Goal: Task Accomplishment & Management: Manage account settings

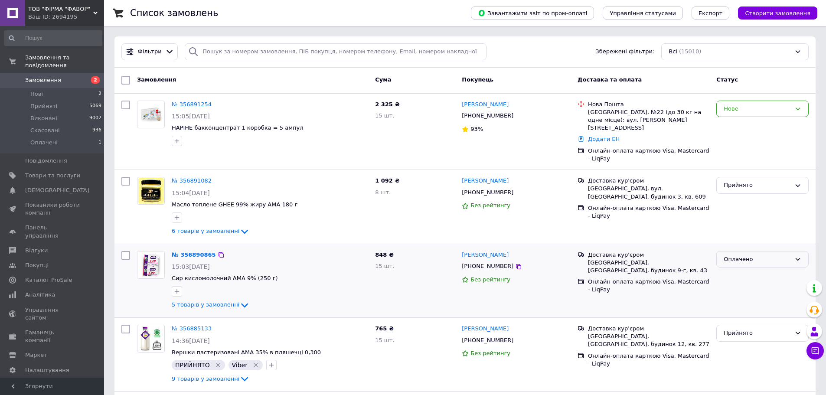
click at [725, 255] on div "Оплачено" at bounding box center [757, 259] width 67 height 9
click at [731, 269] on li "Прийнято" at bounding box center [763, 277] width 92 height 16
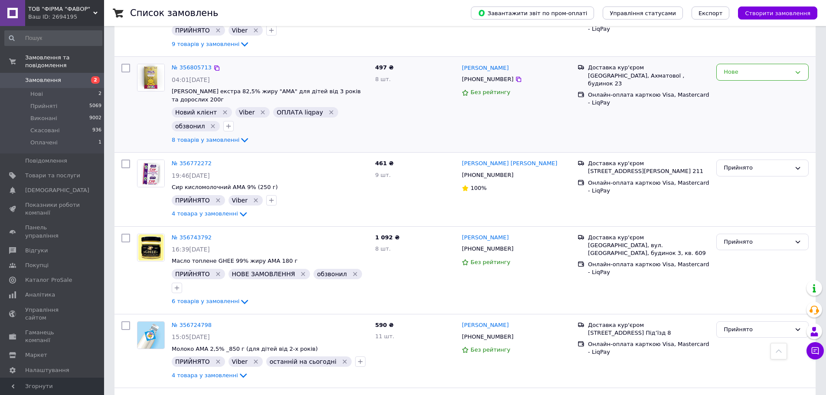
scroll to position [347, 0]
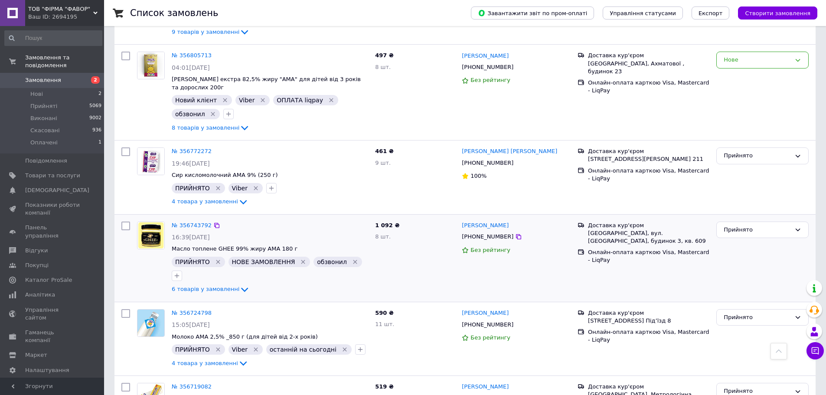
click at [215, 259] on icon "Видалити мітку" at bounding box center [218, 262] width 7 height 7
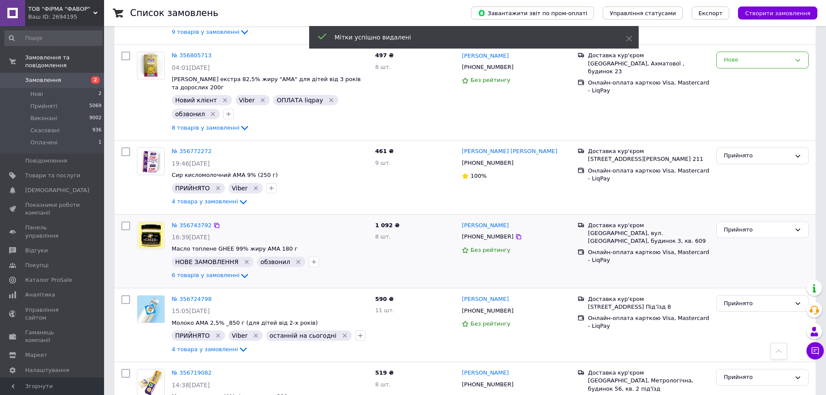
click at [295, 259] on icon "Видалити мітку" at bounding box center [298, 262] width 7 height 7
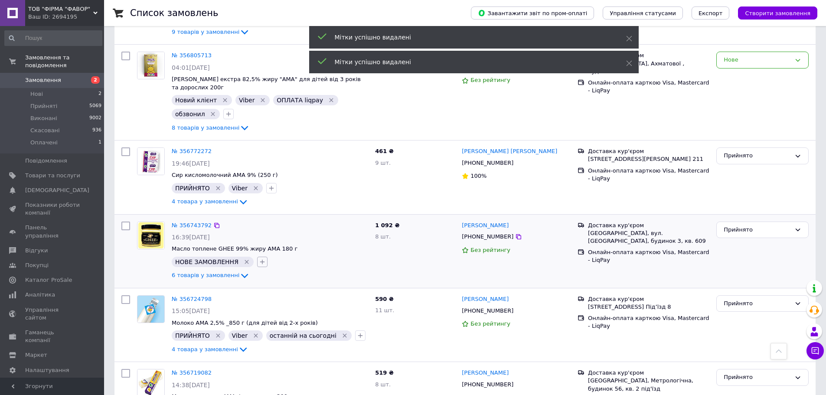
click at [259, 259] on icon "button" at bounding box center [262, 262] width 7 height 7
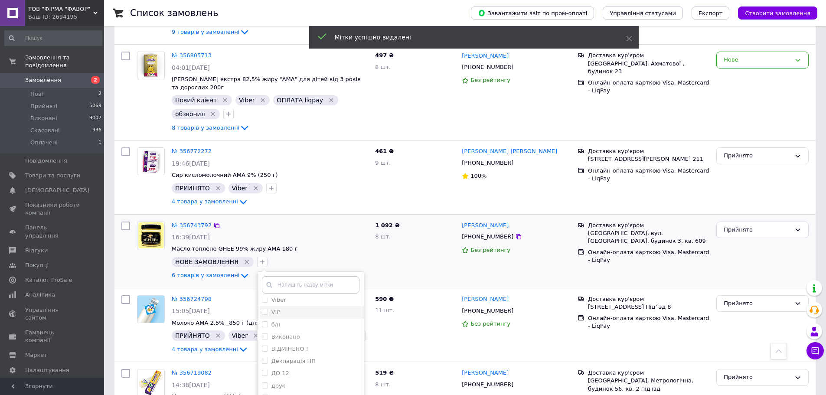
scroll to position [43, 0]
click at [262, 331] on input "ВІДМІНЕНО !" at bounding box center [265, 334] width 6 height 6
checkbox input "true"
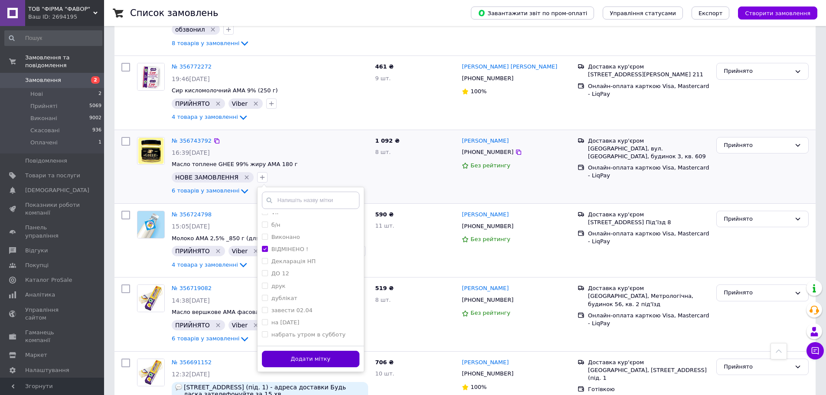
scroll to position [434, 0]
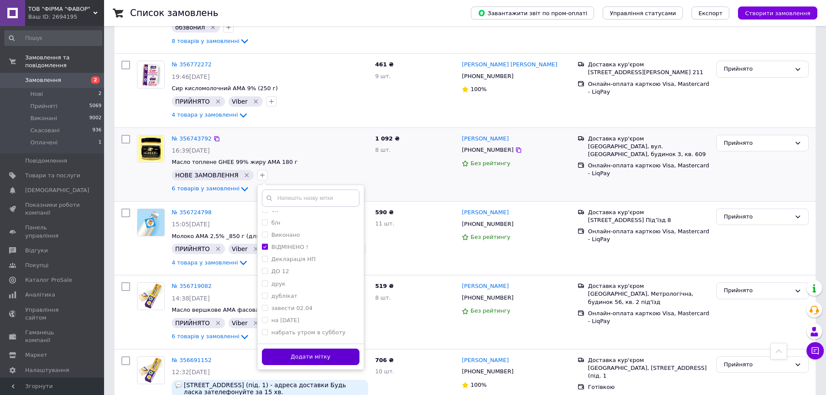
click at [290, 349] on button "Додати мітку" at bounding box center [311, 357] width 98 height 17
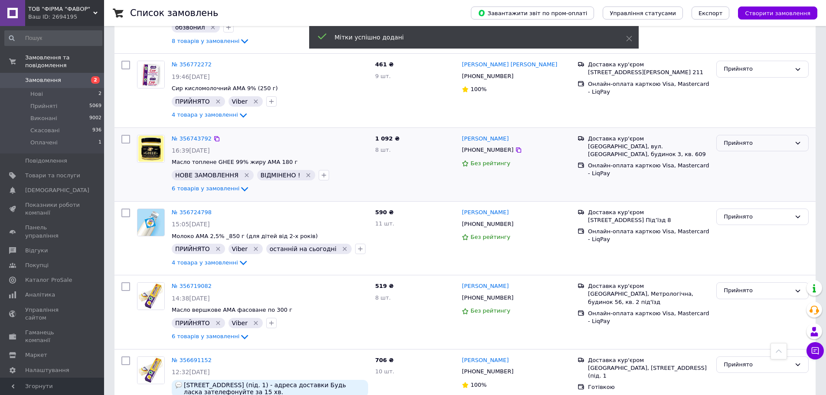
click at [753, 142] on div "Прийнято" at bounding box center [763, 143] width 92 height 17
click at [746, 169] on li "Скасовано" at bounding box center [763, 177] width 92 height 16
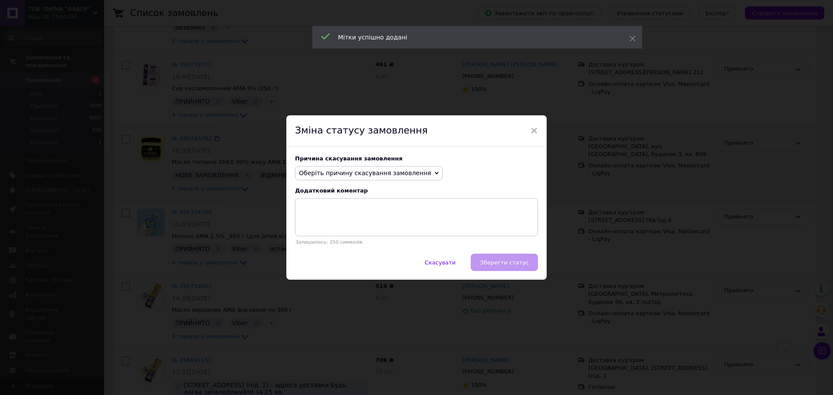
click at [341, 177] on span "Оберіть причину скасування замовлення" at bounding box center [365, 173] width 132 height 7
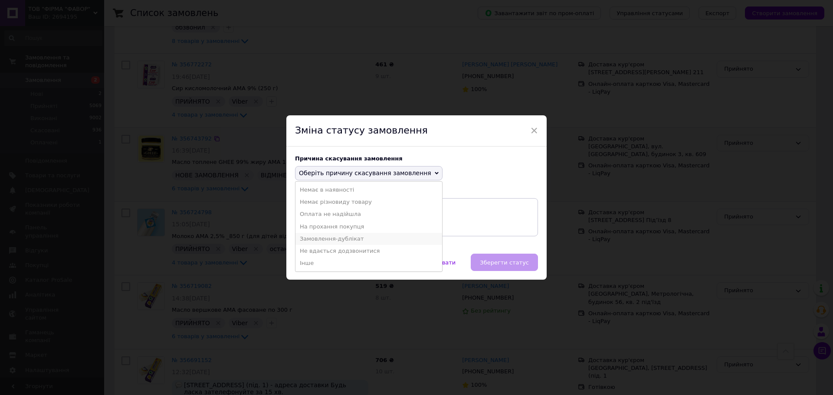
click at [349, 236] on li "Замовлення-дублікат" at bounding box center [368, 239] width 147 height 12
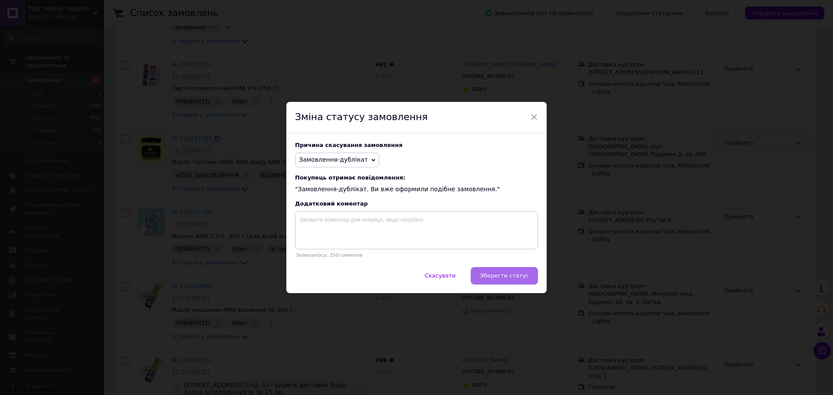
click at [508, 281] on button "Зберегти статус" at bounding box center [504, 275] width 67 height 17
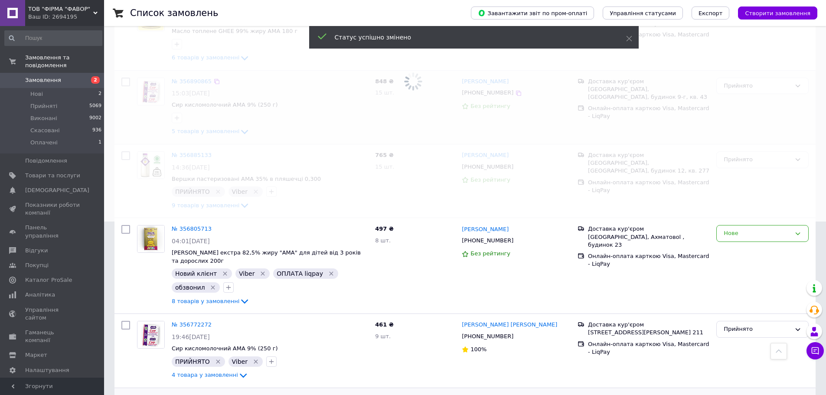
scroll to position [0, 0]
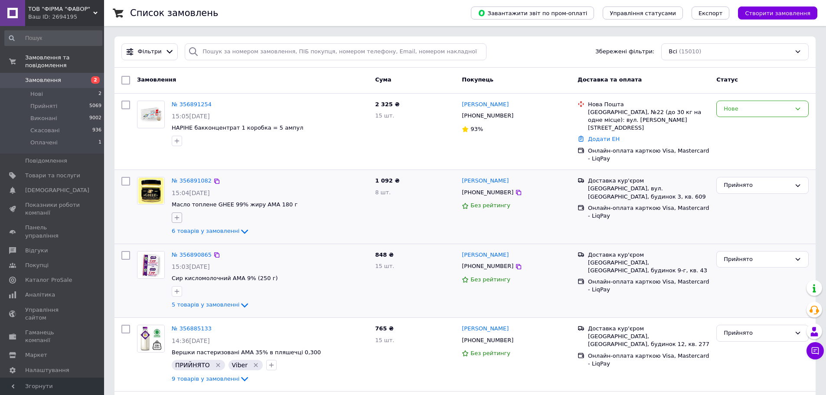
click at [174, 213] on button "button" at bounding box center [177, 218] width 10 height 10
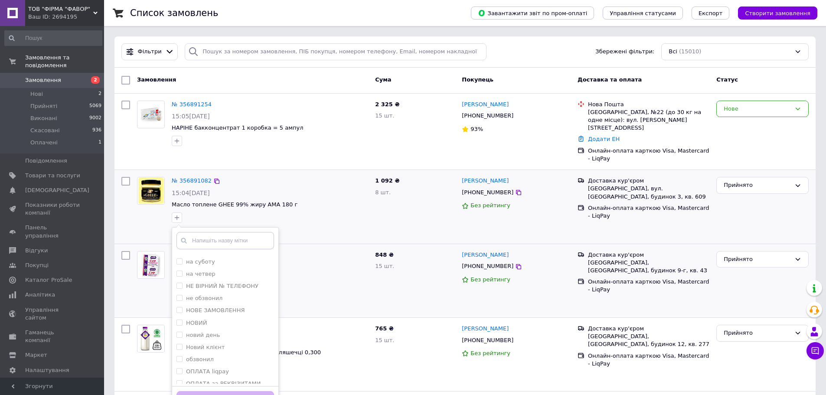
scroll to position [260, 0]
click at [177, 350] on input "обзвонил" at bounding box center [180, 353] width 6 height 6
checkbox input "true"
click at [179, 272] on input "На П'ятницю" at bounding box center [180, 275] width 6 height 6
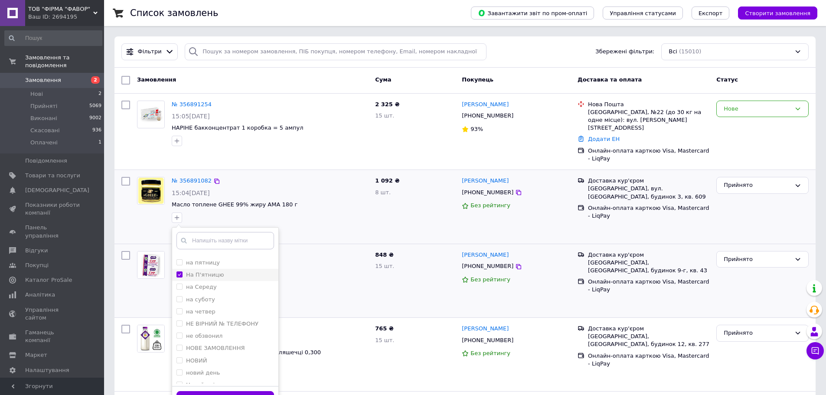
checkbox input "true"
click at [180, 287] on input "ПРИЙНЯТО" at bounding box center [180, 290] width 6 height 6
checkbox input "true"
click at [221, 391] on button "Додати мітку" at bounding box center [226, 399] width 98 height 17
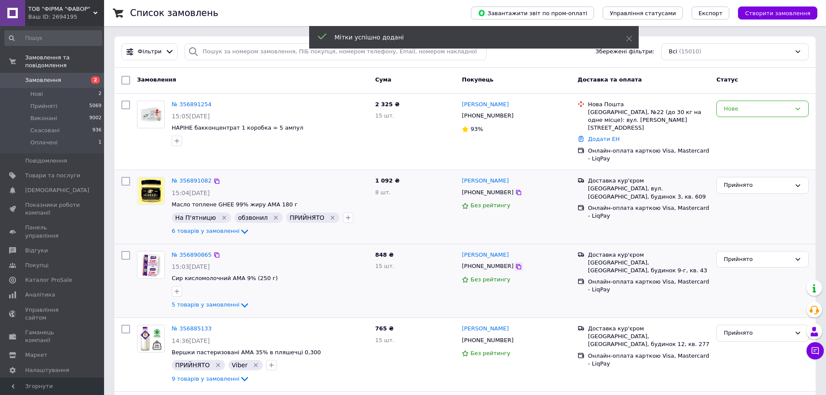
click at [516, 264] on icon at bounding box center [518, 266] width 5 height 5
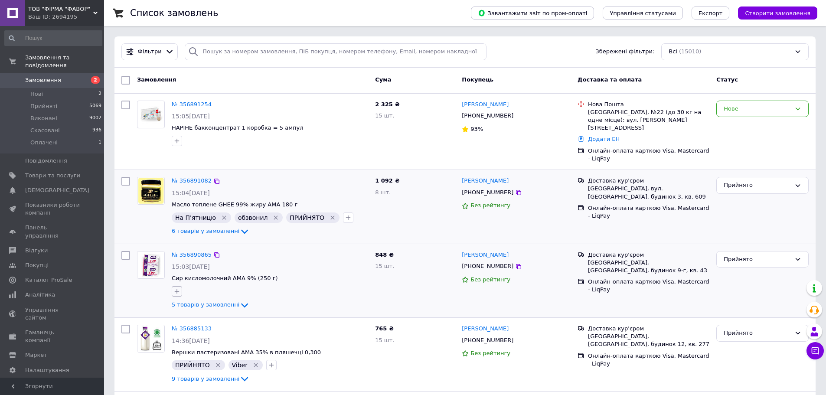
click at [179, 288] on icon "button" at bounding box center [177, 291] width 7 height 7
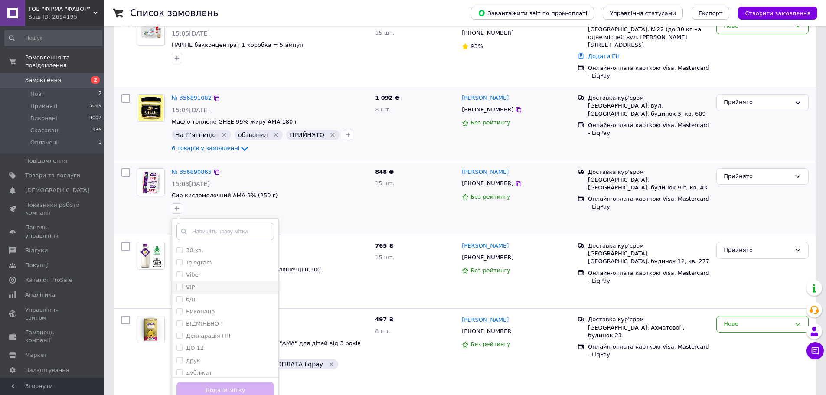
scroll to position [87, 0]
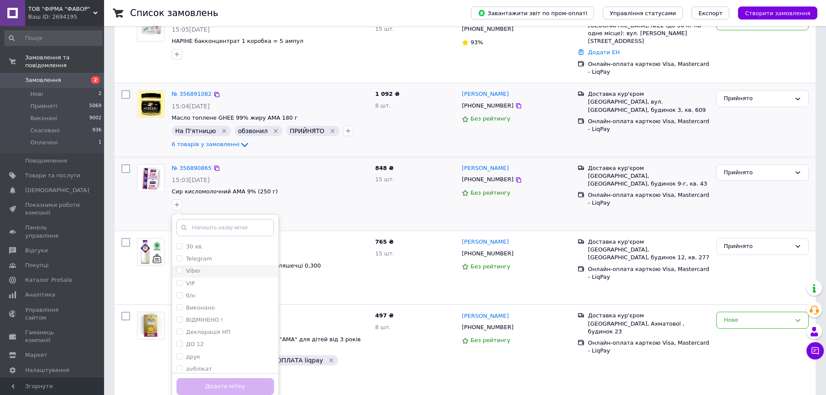
click at [179, 268] on input "Viber" at bounding box center [180, 271] width 6 height 6
checkbox input "true"
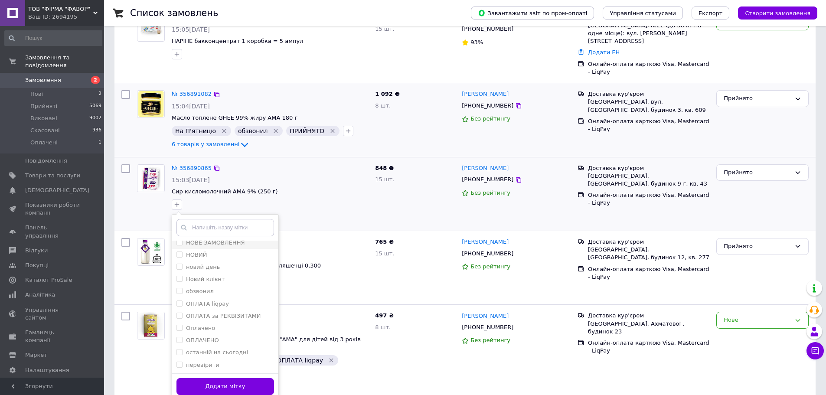
scroll to position [469, 0]
click at [179, 239] on input "ПРИЙНЯТО" at bounding box center [180, 242] width 6 height 6
checkbox input "true"
click at [238, 378] on button "Додати мітку" at bounding box center [226, 386] width 98 height 17
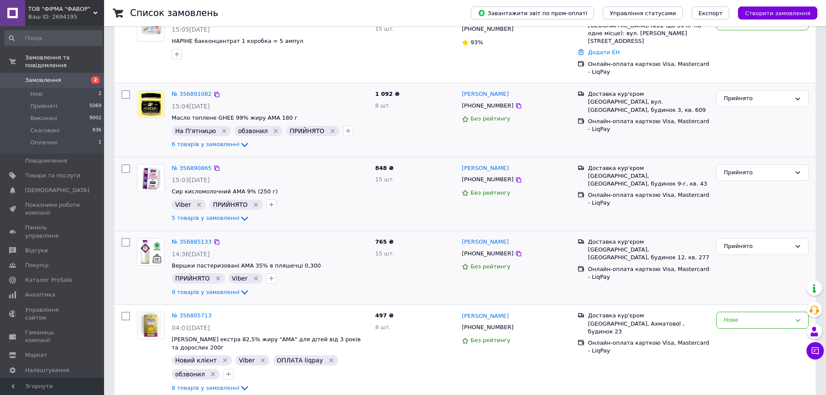
scroll to position [0, 0]
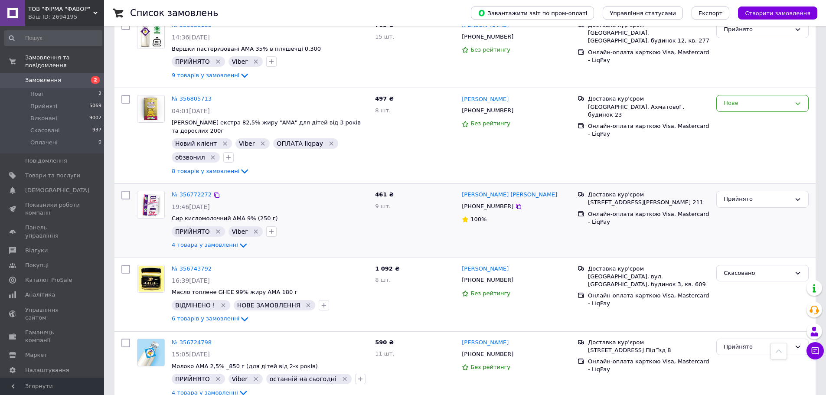
scroll to position [260, 0]
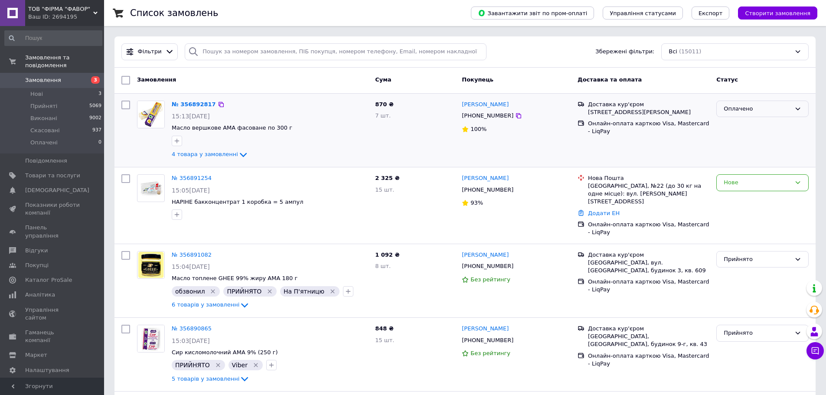
click at [776, 107] on div "Оплачено" at bounding box center [757, 109] width 67 height 9
click at [771, 123] on li "Прийнято" at bounding box center [763, 127] width 92 height 16
click at [179, 144] on icon "button" at bounding box center [177, 141] width 7 height 7
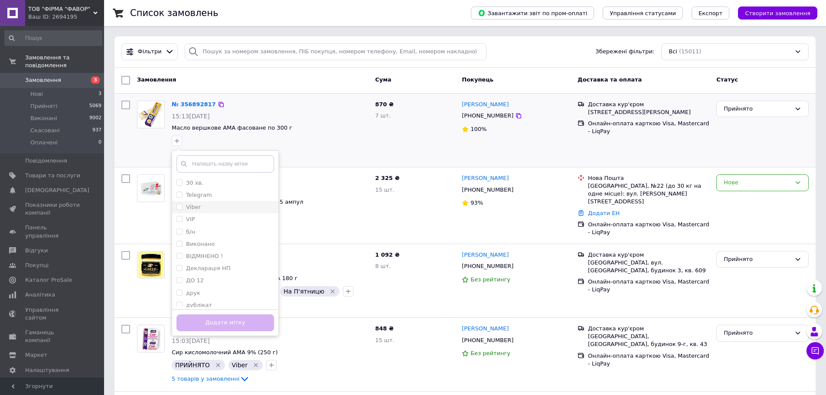
click at [182, 207] on span at bounding box center [180, 207] width 6 height 6
click at [182, 207] on input "Viber" at bounding box center [180, 207] width 6 height 6
click at [180, 207] on input "Viber" at bounding box center [180, 207] width 6 height 6
checkbox input "true"
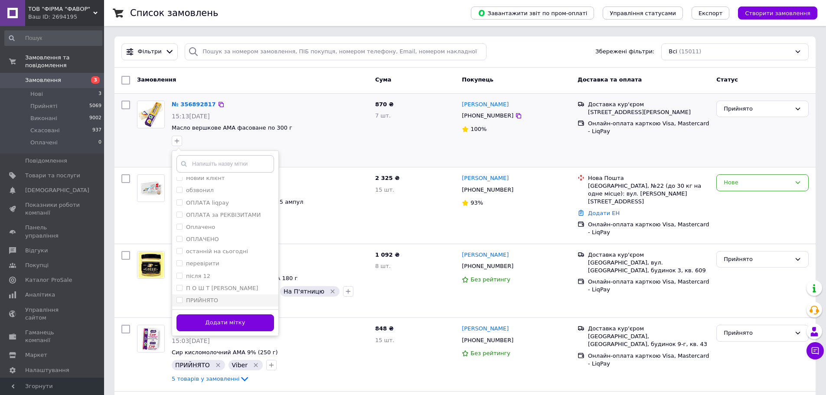
click at [179, 301] on input "ПРИЙНЯТО" at bounding box center [180, 300] width 6 height 6
checkbox input "true"
click at [221, 318] on button "Додати мітку" at bounding box center [226, 322] width 98 height 17
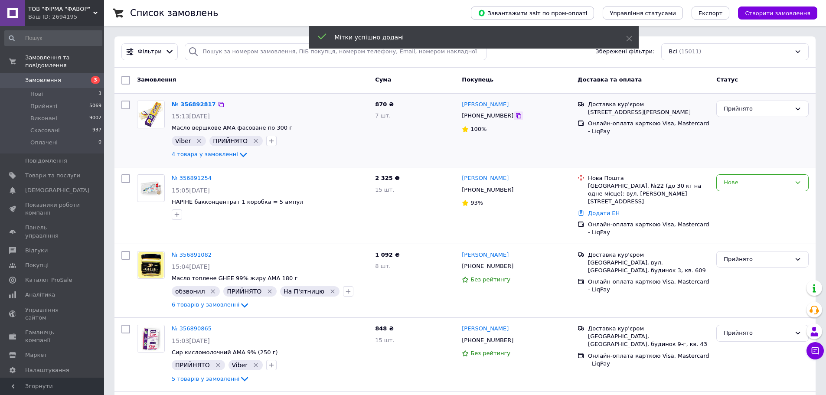
click at [515, 118] on icon at bounding box center [518, 115] width 7 height 7
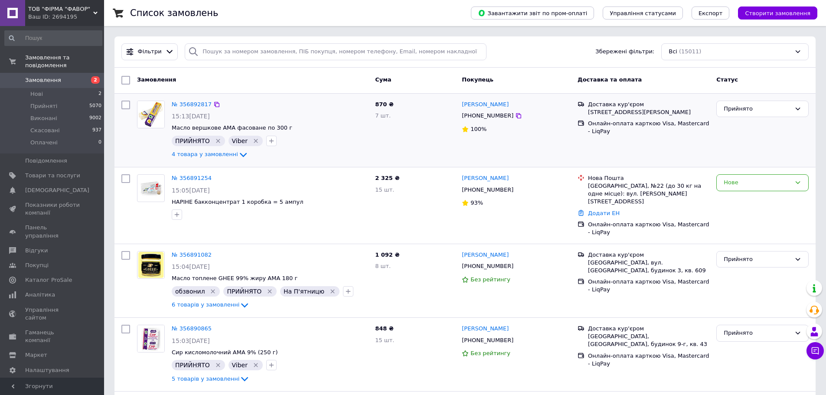
click at [143, 147] on div at bounding box center [151, 130] width 35 height 66
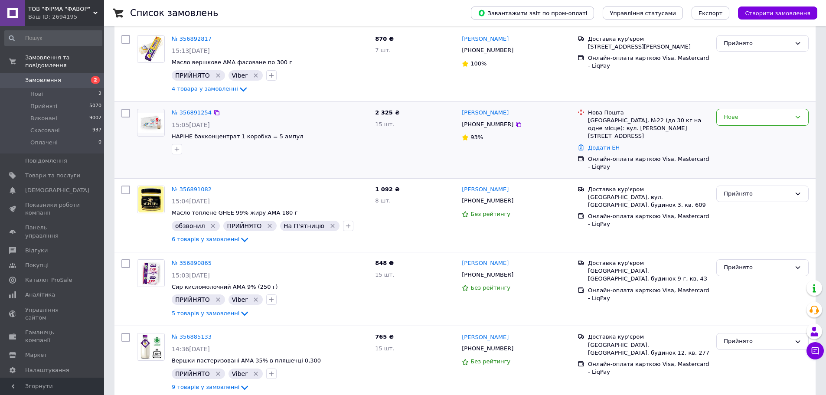
scroll to position [87, 0]
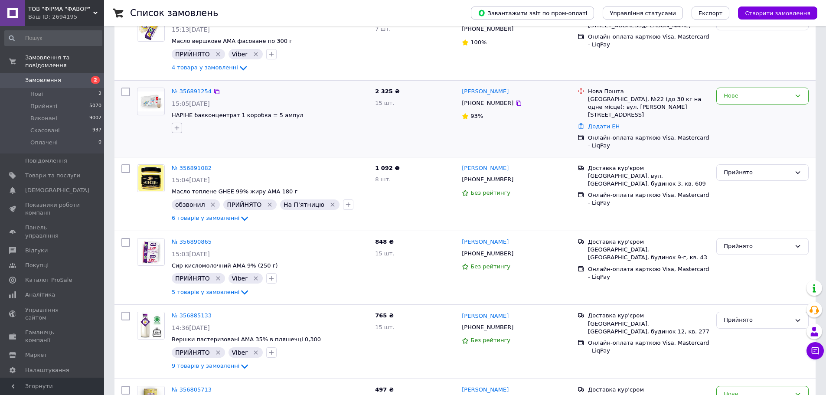
click at [176, 129] on icon "button" at bounding box center [177, 127] width 7 height 7
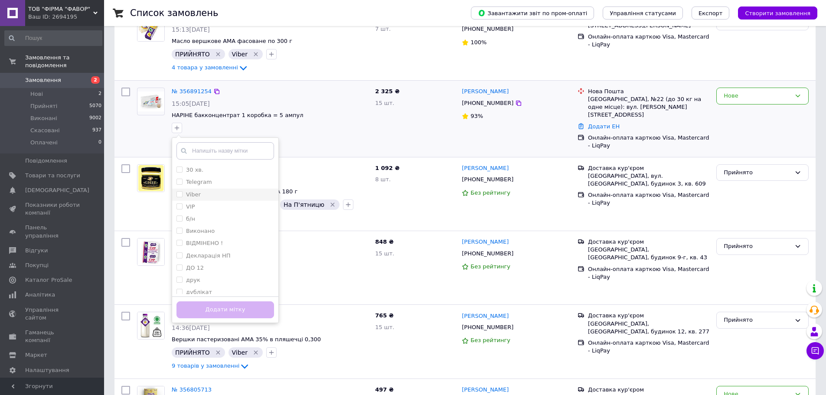
click at [177, 195] on input "Viber" at bounding box center [180, 194] width 6 height 6
checkbox input "true"
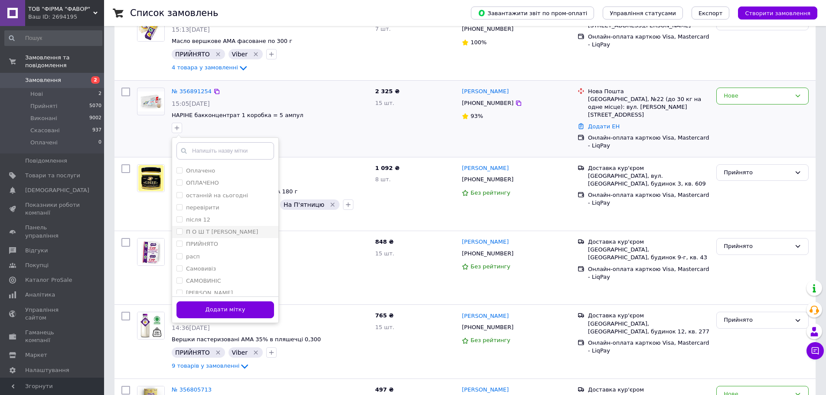
click at [179, 233] on input "П О Ш Т [PERSON_NAME]" at bounding box center [180, 232] width 6 height 6
checkbox input "true"
click at [179, 233] on input "ОПЛАТА liqpay" at bounding box center [180, 233] width 6 height 6
checkbox input "true"
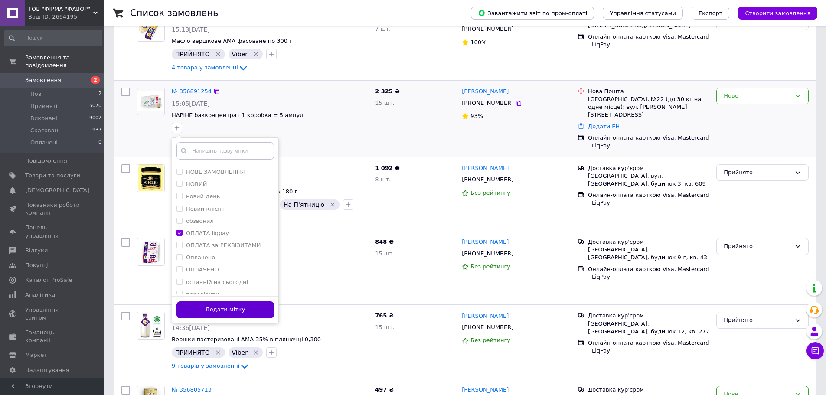
click at [219, 308] on button "Додати мітку" at bounding box center [226, 309] width 98 height 17
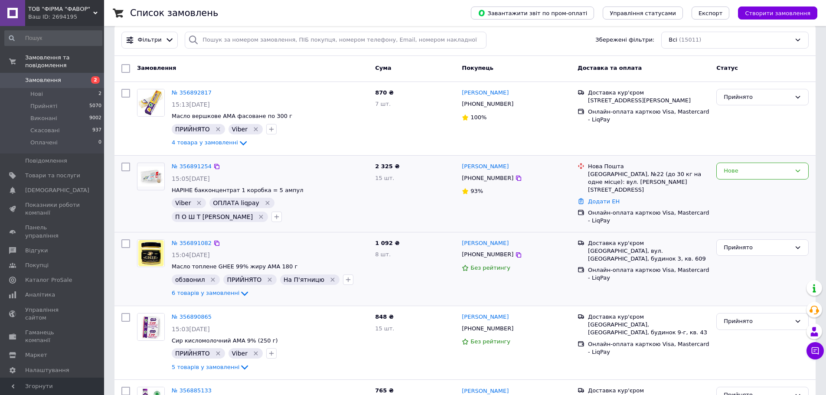
scroll to position [0, 0]
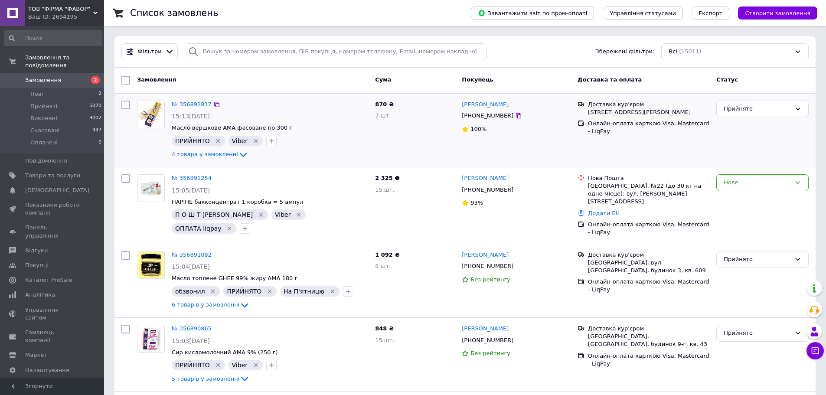
click at [124, 143] on div at bounding box center [126, 130] width 16 height 66
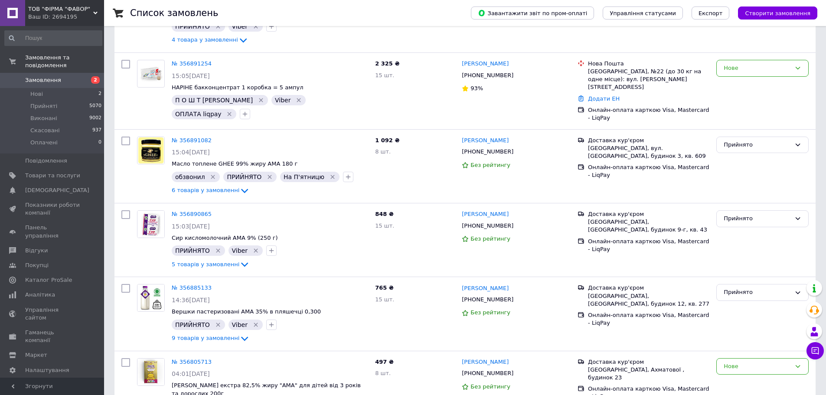
scroll to position [130, 0]
